Goal: Use online tool/utility: Utilize a website feature to perform a specific function

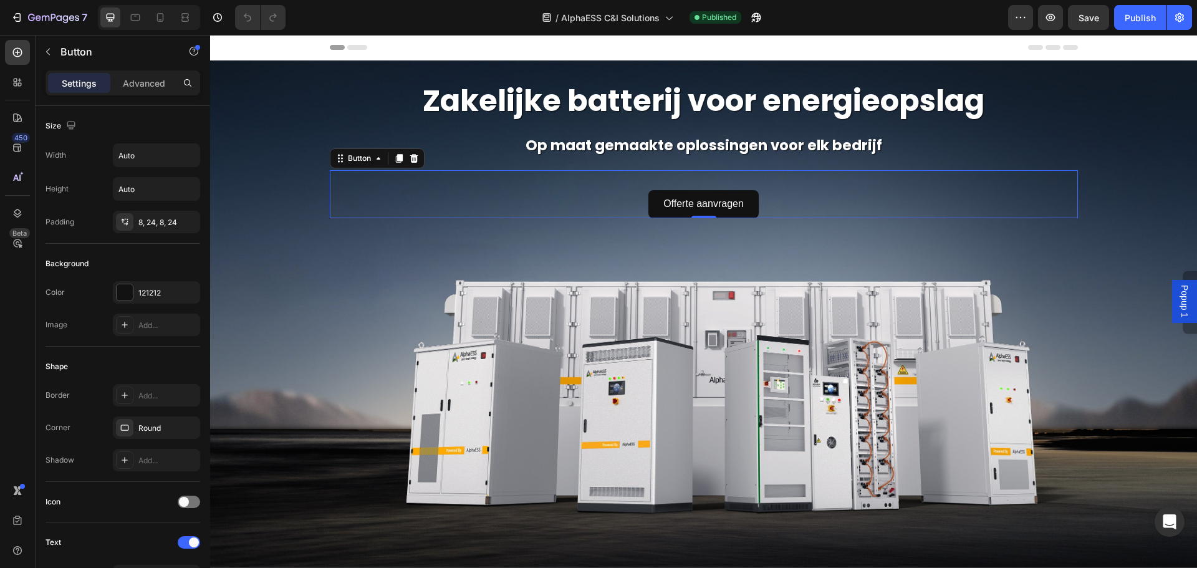
scroll to position [461, 0]
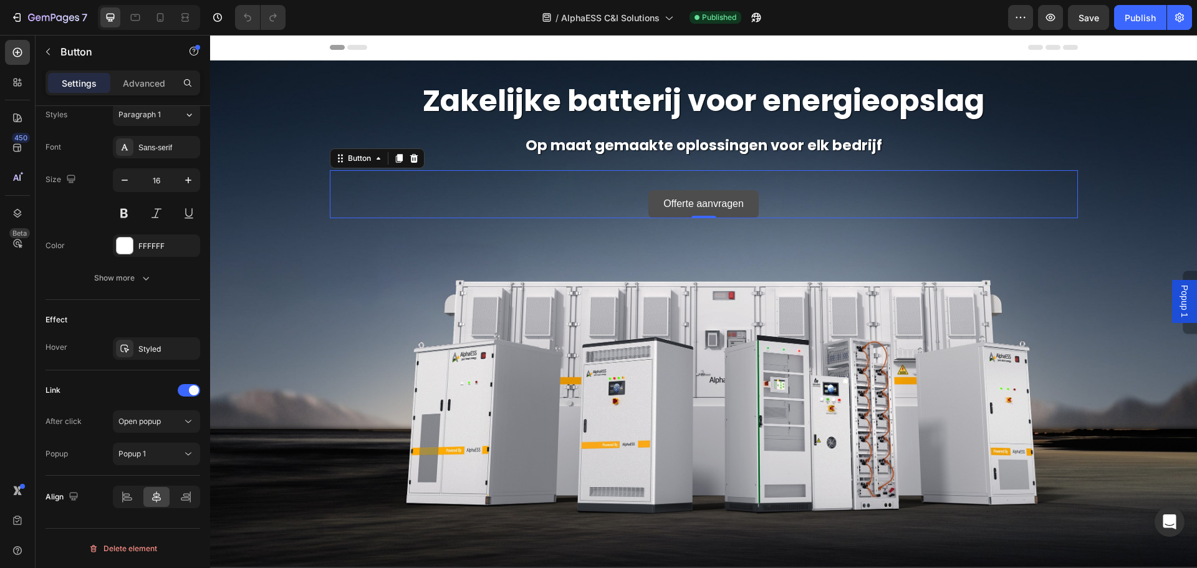
click at [751, 200] on link "Offerte aanvragen" at bounding box center [703, 204] width 110 height 28
click at [1178, 293] on span "Popup 1" at bounding box center [1184, 301] width 12 height 32
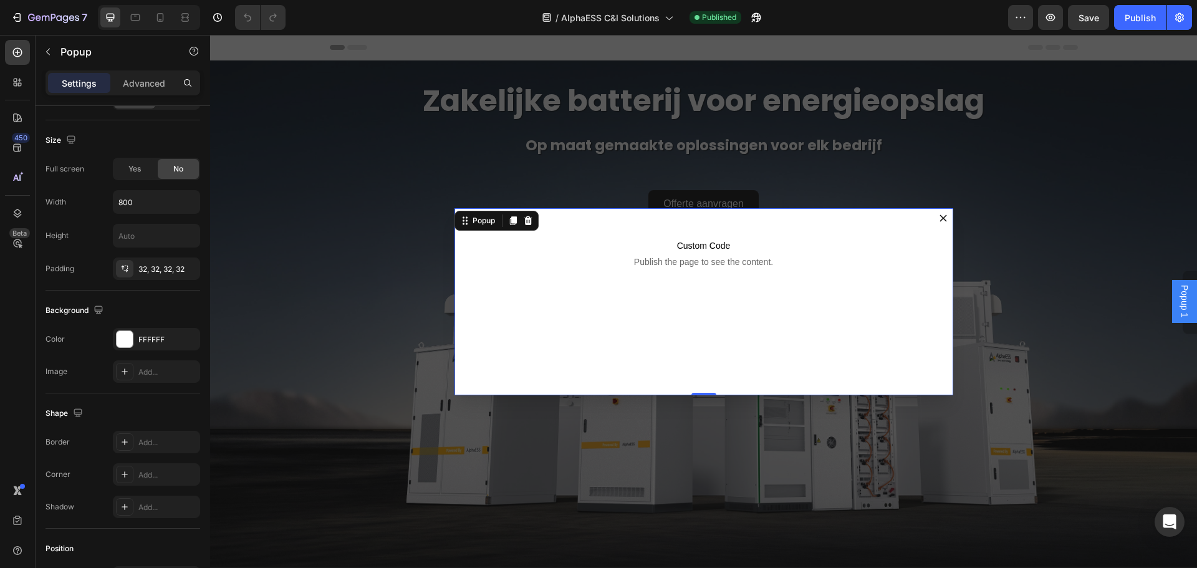
scroll to position [0, 0]
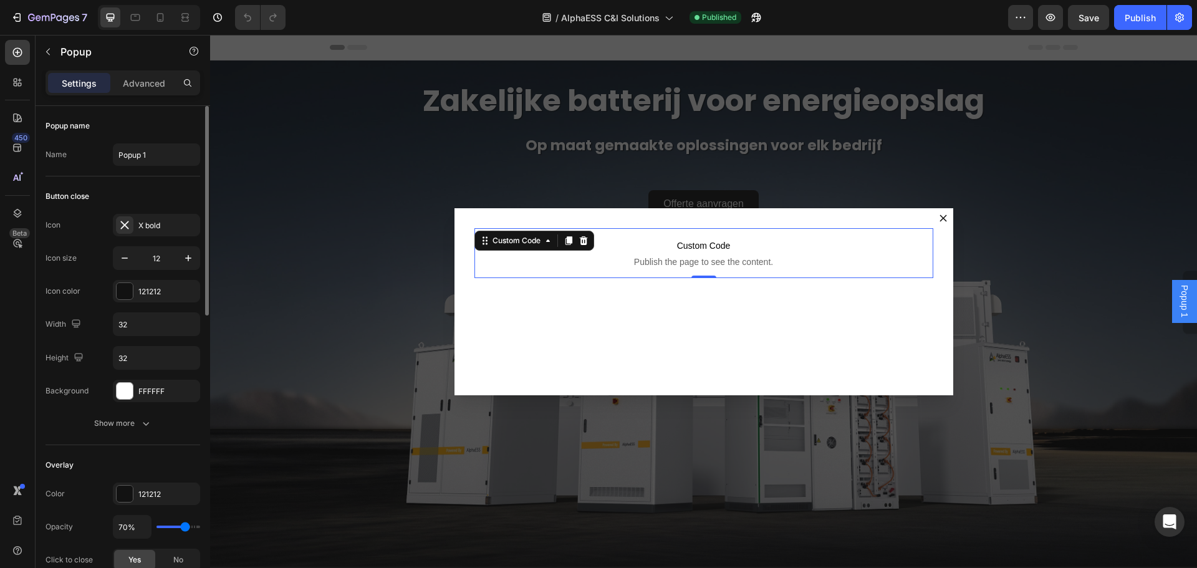
click at [774, 248] on span "Custom Code" at bounding box center [704, 245] width 459 height 15
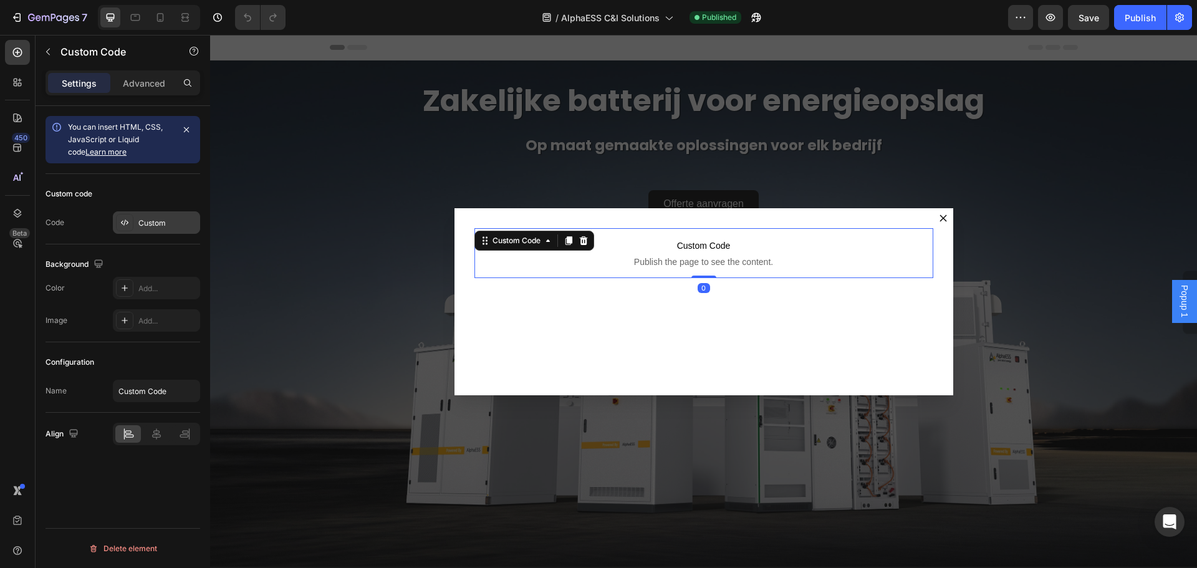
click at [159, 228] on div "Custom" at bounding box center [167, 223] width 59 height 11
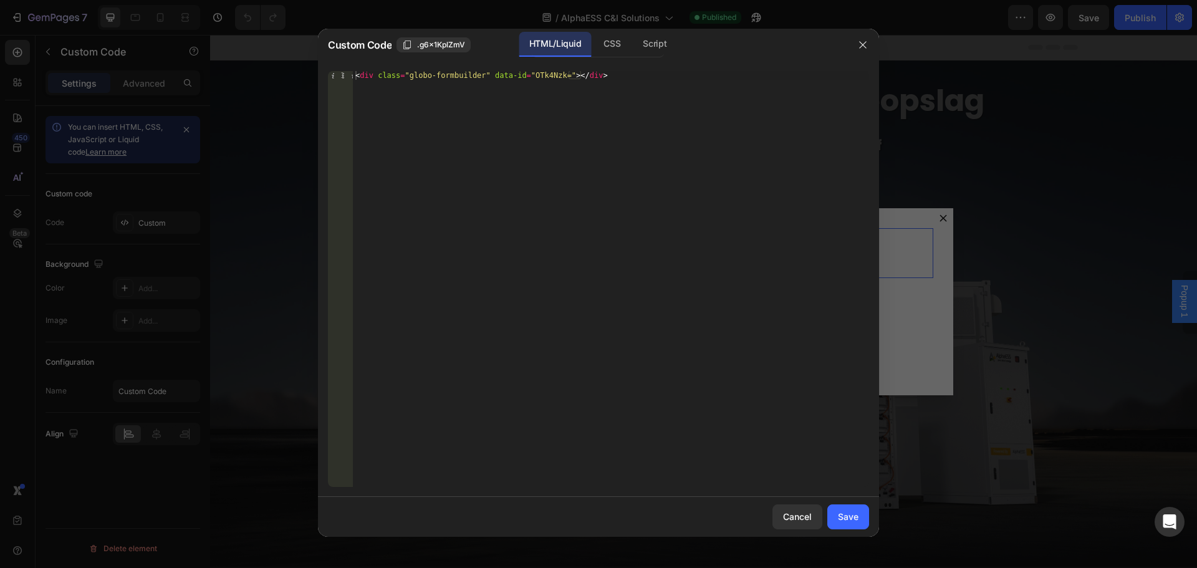
type textarea "<div class="globo-formbuilder" data-id="OTk4Nzk="></div>"
click at [618, 80] on div "< div class = "globo-formbuilder" data-id = "OTk4Nzk=" > </ div >" at bounding box center [611, 287] width 516 height 433
drag, startPoint x: 619, startPoint y: 71, endPoint x: 335, endPoint y: 54, distance: 284.2
click at [335, 54] on div "Custom Code .g6x1KplZmV HTML/Liquid CSS Script <div class="globo-formbuilder" d…" at bounding box center [598, 283] width 561 height 508
click at [484, 69] on div "<div class="globo-formbuilder" data-id="OTk4Nzk="></div> 1 < div class = "globo…" at bounding box center [598, 279] width 561 height 436
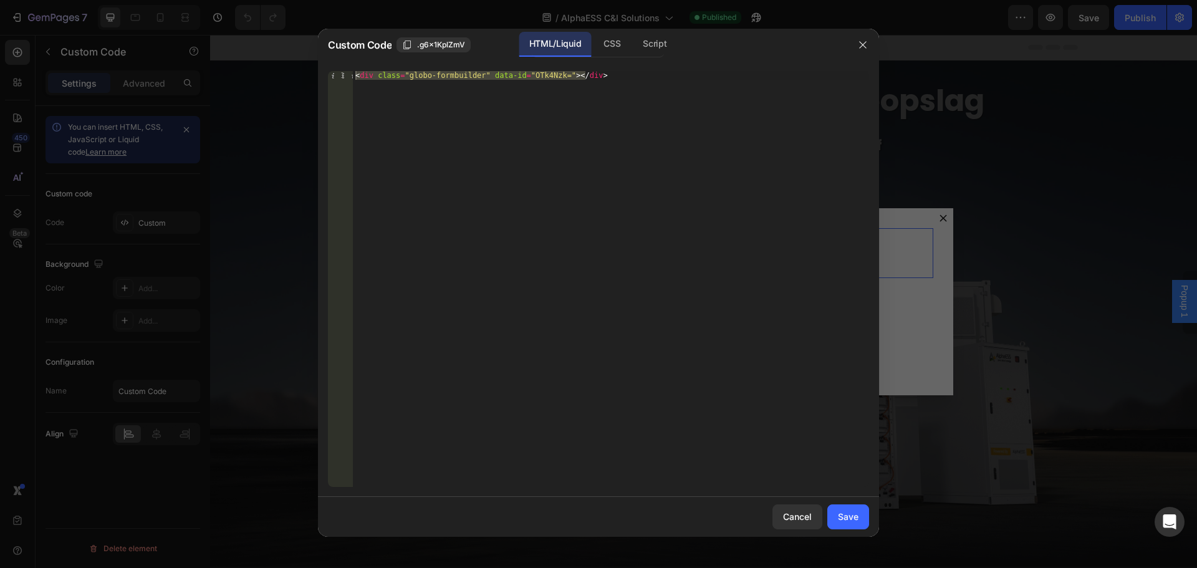
click at [479, 74] on div "< div class = "globo-formbuilder" data-id = "OTk4Nzk=" > </ div >" at bounding box center [611, 279] width 516 height 416
click at [481, 73] on div "< div class = "globo-formbuilder" data-id = "OTk4Nzk=" > </ div >" at bounding box center [611, 287] width 516 height 433
click at [868, 46] on button "button" at bounding box center [863, 45] width 20 height 20
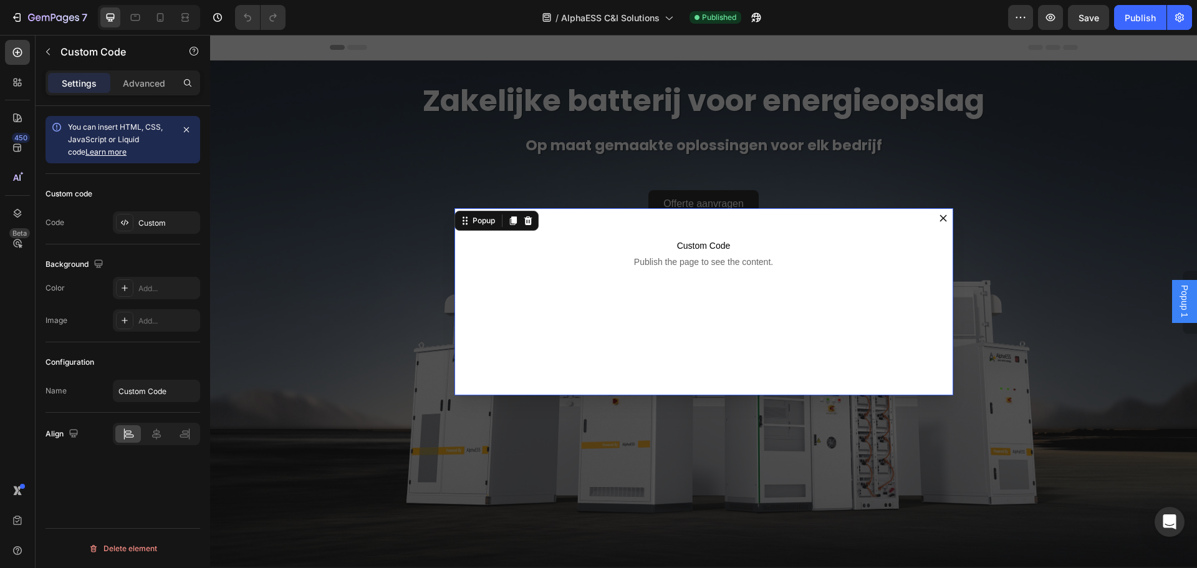
click at [943, 218] on button "Dialog content" at bounding box center [943, 218] width 20 height 20
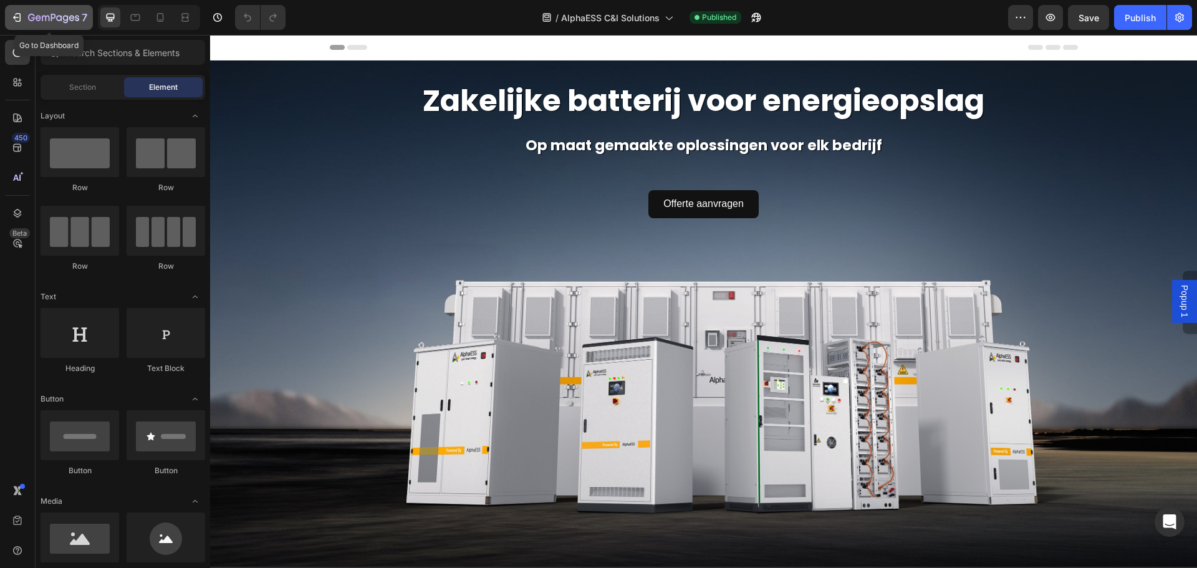
click at [8, 16] on button "7" at bounding box center [49, 17] width 88 height 25
